Goal: Task Accomplishment & Management: Use online tool/utility

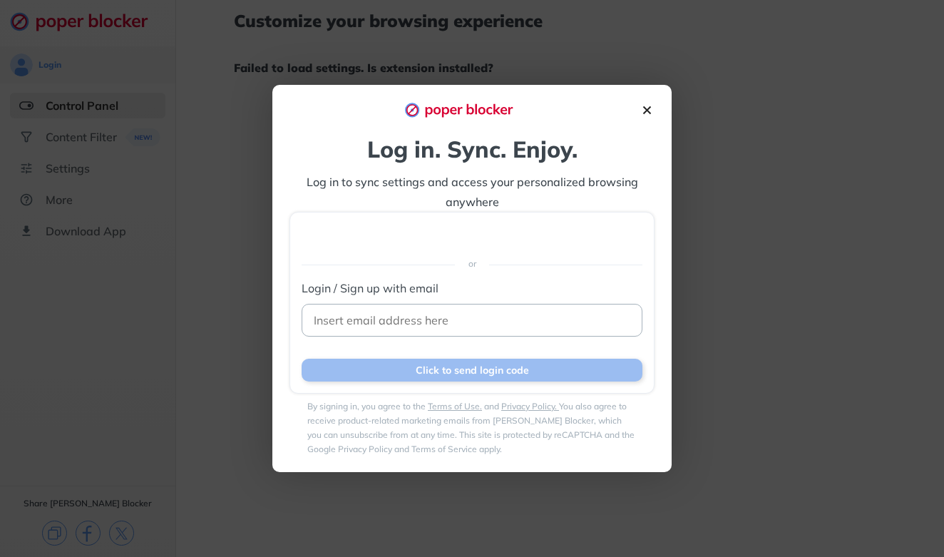
click at [544, 233] on div "Sign in with Google. Opens in new tab" at bounding box center [471, 235] width 285 height 31
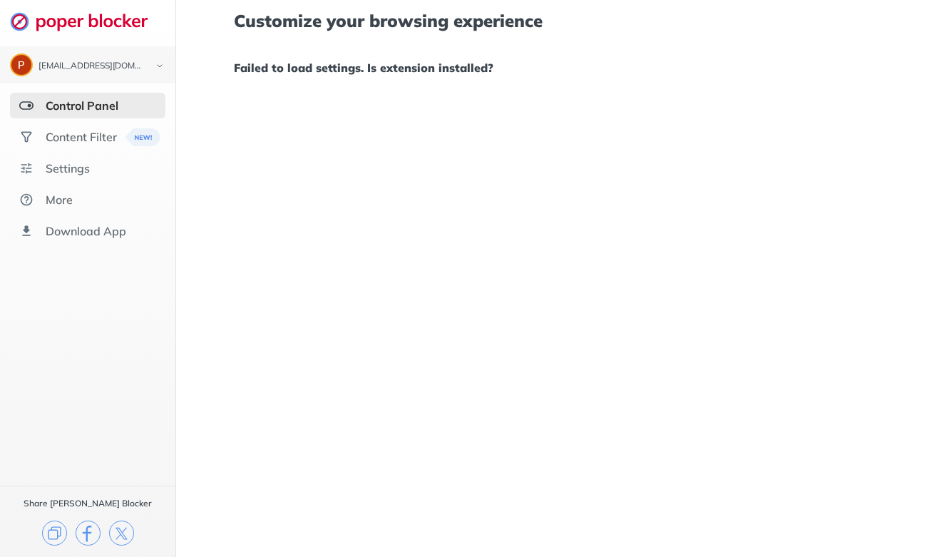
click at [279, 64] on h1 "Failed to load settings. Is extension installed?" at bounding box center [560, 67] width 652 height 19
click at [73, 115] on div "Control Panel" at bounding box center [87, 106] width 155 height 26
click at [91, 225] on div "Download App" at bounding box center [86, 231] width 81 height 14
